Goal: Task Accomplishment & Management: Manage account settings

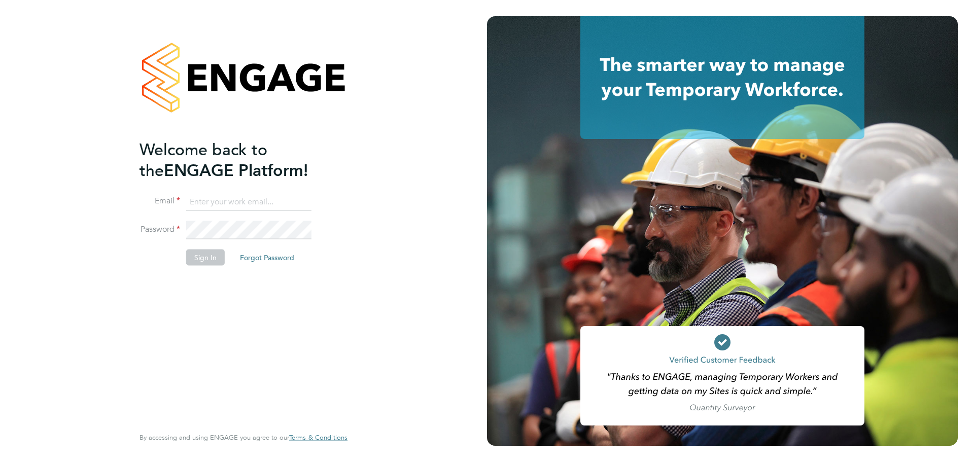
type input "[PERSON_NAME][EMAIL_ADDRESS][PERSON_NAME][DOMAIN_NAME]"
click at [204, 262] on button "Sign In" at bounding box center [205, 257] width 39 height 16
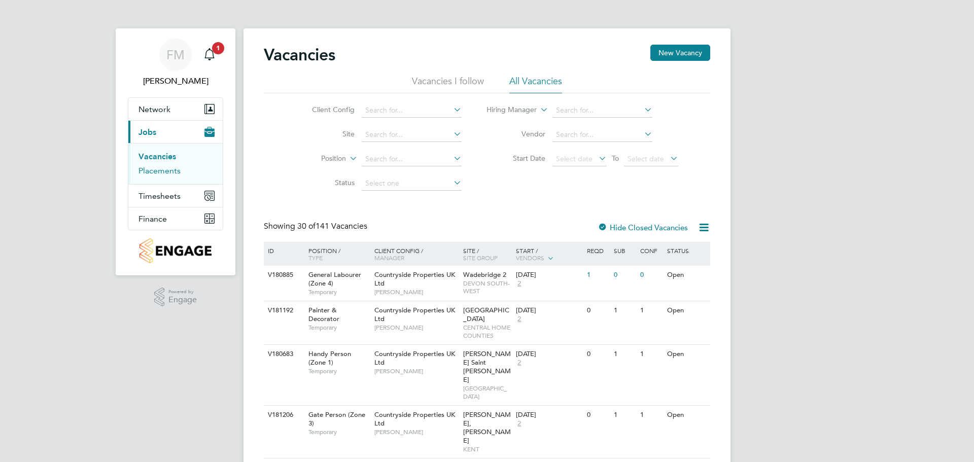
click at [173, 172] on link "Placements" at bounding box center [160, 171] width 42 height 10
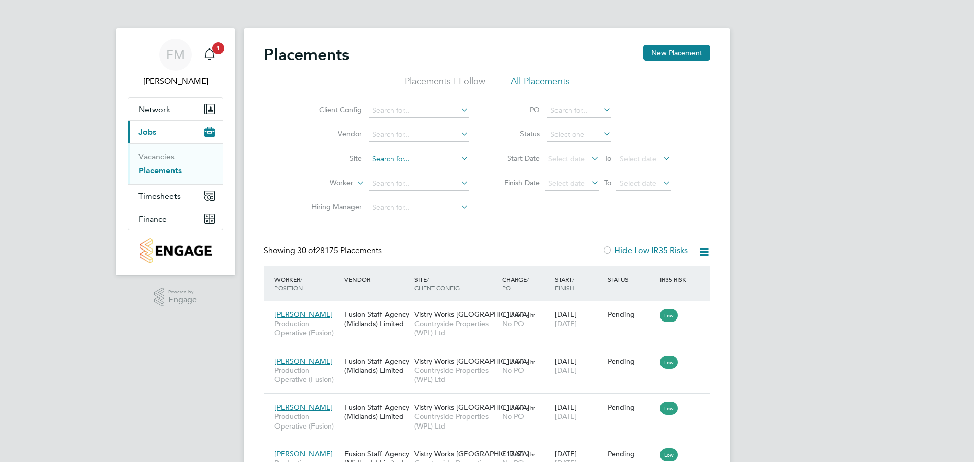
click at [407, 165] on input at bounding box center [419, 159] width 100 height 14
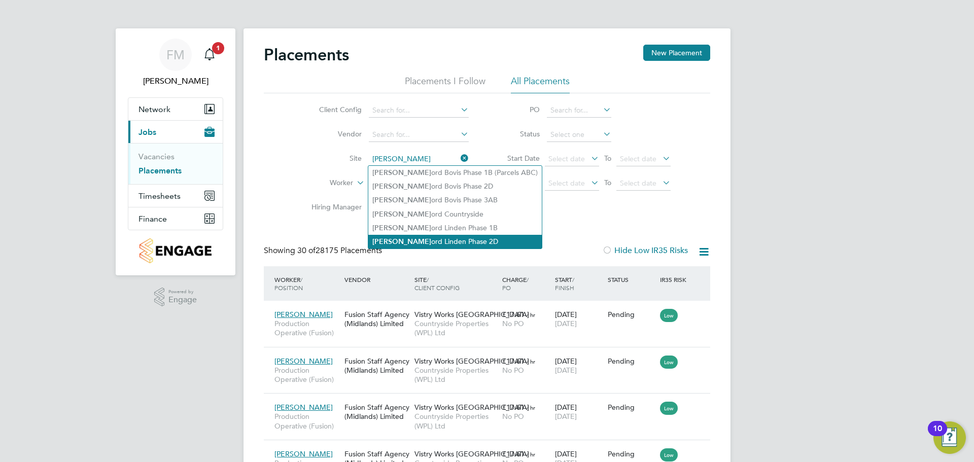
click at [471, 235] on li "Sherf ord Linden Phase 2D" at bounding box center [455, 242] width 174 height 14
type input "Sherford Linden Phase 2D"
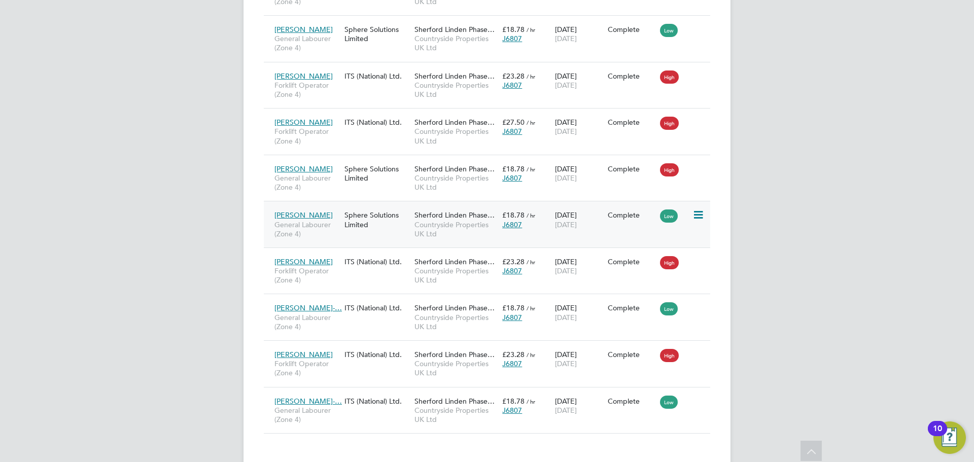
click at [634, 211] on div "Complete" at bounding box center [632, 215] width 48 height 9
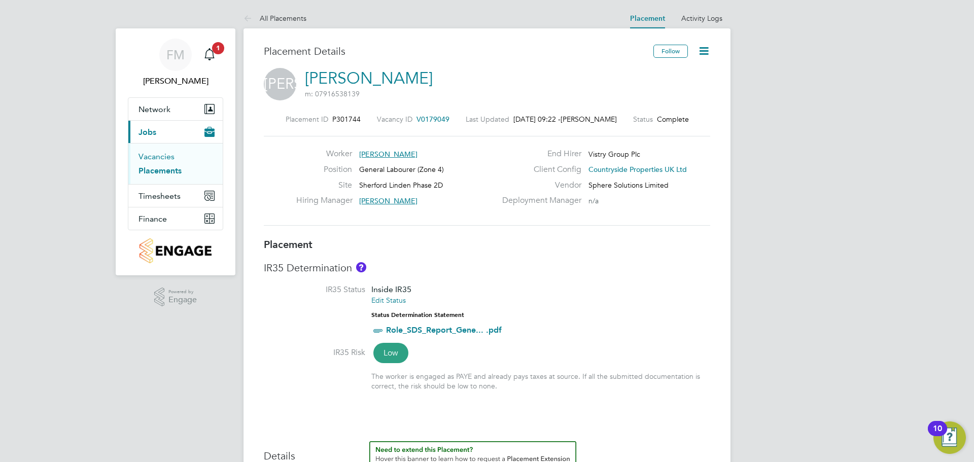
click at [168, 156] on link "Vacancies" at bounding box center [157, 157] width 36 height 10
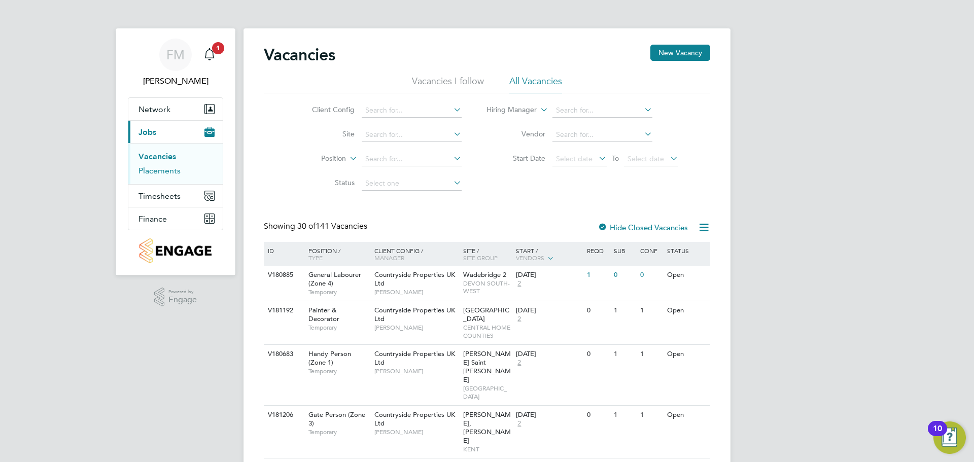
click at [179, 166] on link "Placements" at bounding box center [160, 171] width 42 height 10
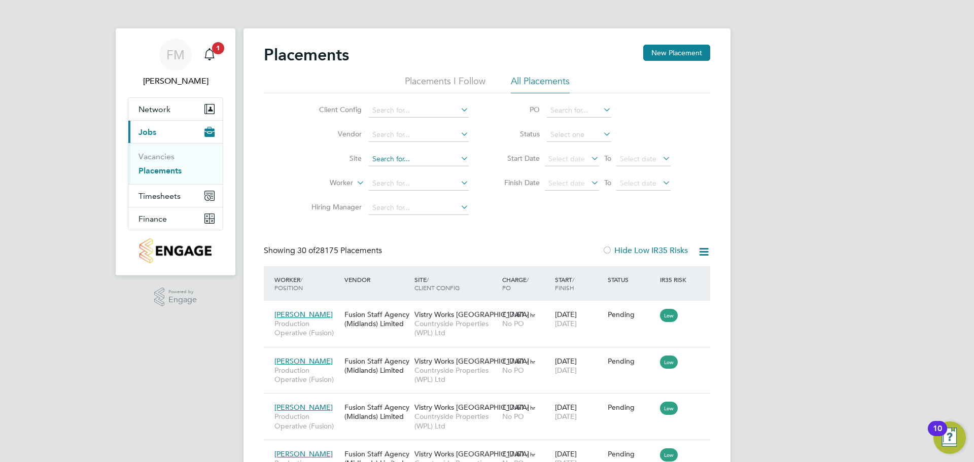
scroll to position [38, 71]
click at [402, 160] on input at bounding box center [419, 159] width 100 height 14
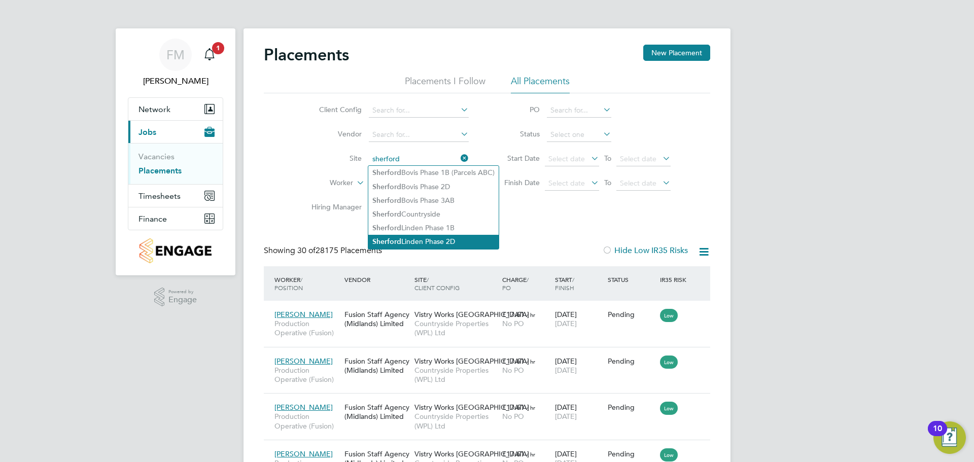
click at [412, 240] on li "Sherford Linden Phase 2D" at bounding box center [433, 242] width 130 height 14
type input "Sherford Linden Phase 2D"
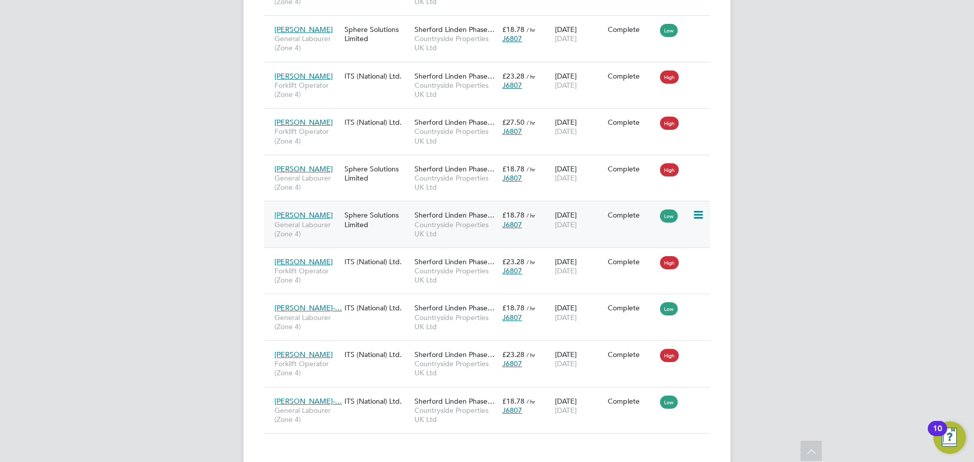
click at [490, 220] on span "Countryside Properties UK Ltd" at bounding box center [456, 229] width 83 height 18
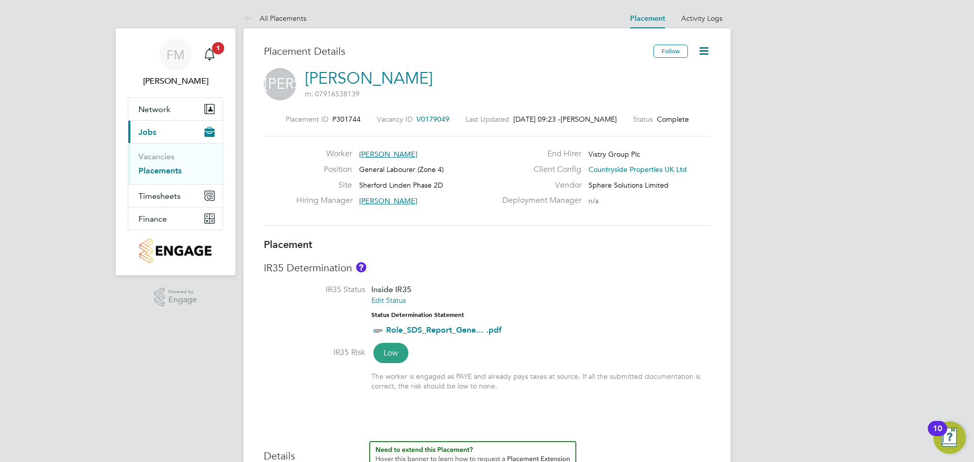
click at [158, 167] on link "Placements" at bounding box center [160, 171] width 43 height 10
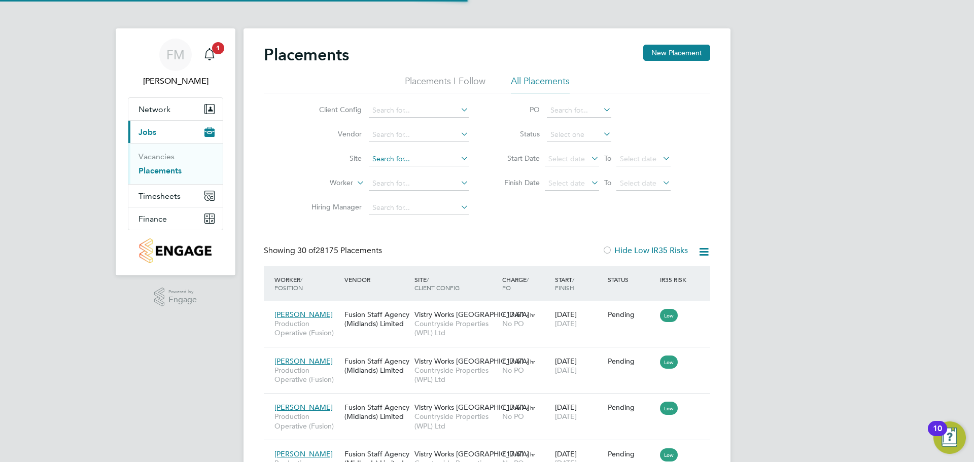
scroll to position [38, 71]
click at [382, 155] on input at bounding box center [419, 159] width 100 height 14
click at [469, 249] on li "Sher ford Linden Phase 2D" at bounding box center [434, 256] width 132 height 14
type input "Sherford Linden Phase 2D"
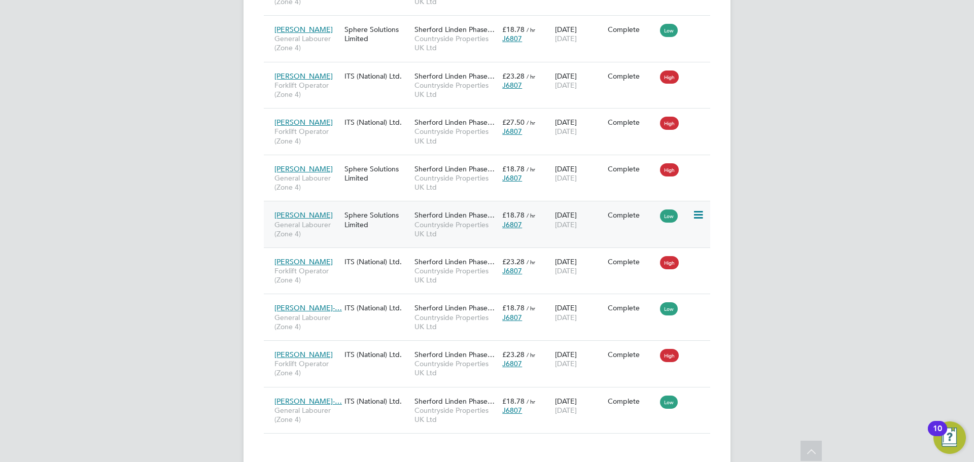
click at [300, 211] on span "[PERSON_NAME]" at bounding box center [304, 215] width 58 height 9
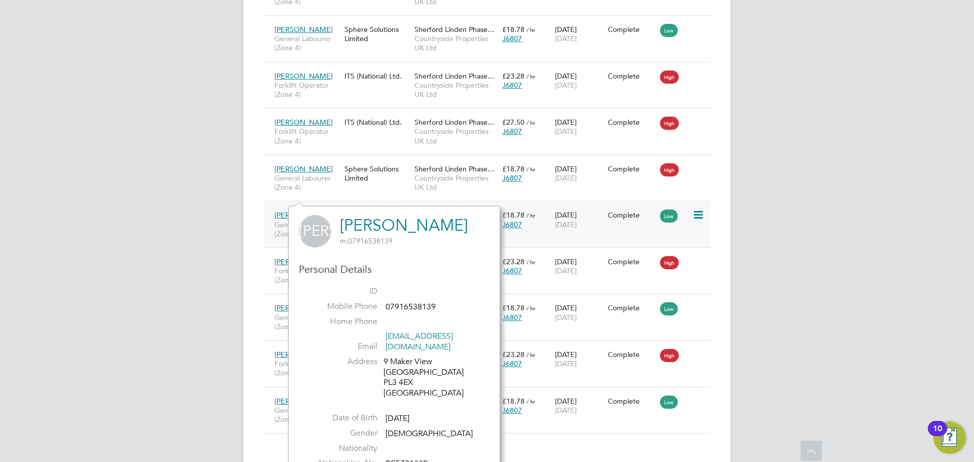
click at [558, 215] on div "26 Aug 2025 26 Sep 2025" at bounding box center [579, 220] width 53 height 28
